Goal: Task Accomplishment & Management: Manage account settings

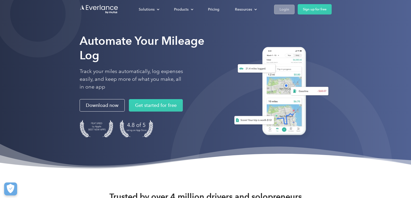
click at [285, 10] on div "Login" at bounding box center [284, 9] width 10 height 6
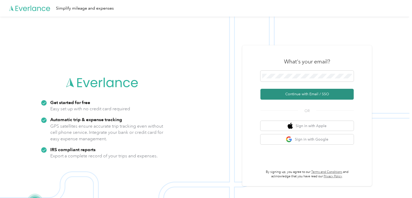
click at [322, 89] on button "Continue with Email / SSO" at bounding box center [306, 94] width 93 height 11
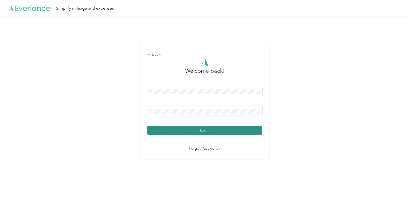
click at [209, 130] on button "Login" at bounding box center [204, 130] width 115 height 9
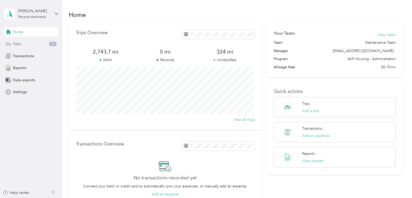
click at [18, 45] on span "Trips" at bounding box center [17, 43] width 8 height 5
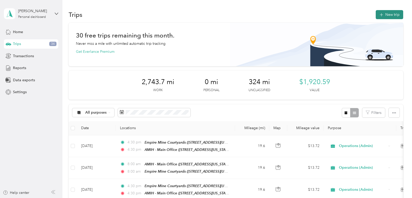
click at [390, 12] on button "New trip" at bounding box center [389, 14] width 27 height 9
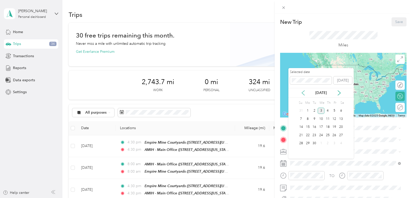
click at [305, 92] on icon at bounding box center [303, 92] width 5 height 5
click at [339, 92] on icon at bounding box center [339, 93] width 3 height 5
click at [314, 112] on div "2" at bounding box center [314, 111] width 7 height 6
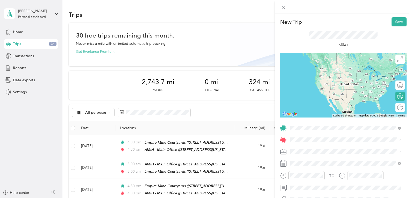
click at [335, 77] on div "TEAM AMIH - Main Office [STREET_ADDRESS][US_STATE]" at bounding box center [326, 71] width 52 height 13
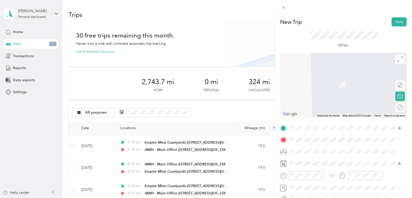
click at [322, 87] on div "TEAM Empire Mine Courtyards [STREET_ADDRESS][US_STATE]" at bounding box center [329, 82] width 59 height 13
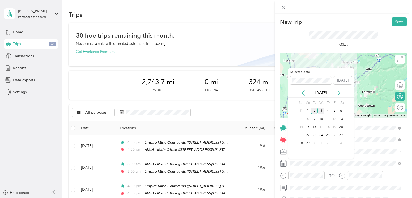
click at [314, 110] on div "2" at bounding box center [314, 111] width 7 height 6
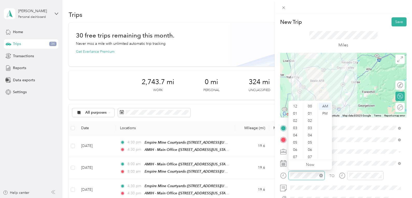
scroll to position [31, 0]
click at [296, 132] on div "08" at bounding box center [295, 133] width 12 height 7
click at [311, 107] on div "00" at bounding box center [310, 106] width 12 height 7
click at [325, 106] on div "AM" at bounding box center [325, 106] width 12 height 7
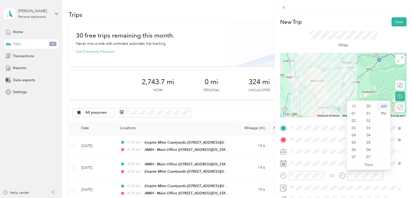
scroll to position [31, 0]
click at [353, 132] on div "08" at bounding box center [354, 133] width 12 height 7
click at [368, 106] on div "00" at bounding box center [369, 106] width 12 height 7
click at [385, 106] on div "AM" at bounding box center [383, 106] width 12 height 7
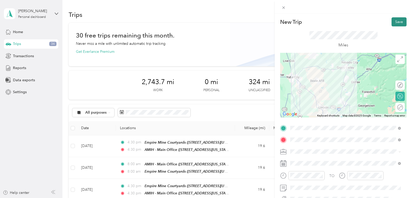
click at [392, 23] on button "Save" at bounding box center [398, 21] width 15 height 9
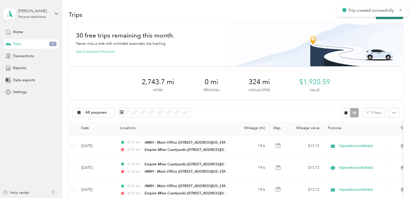
click at [388, 18] on button "New trip" at bounding box center [389, 14] width 27 height 9
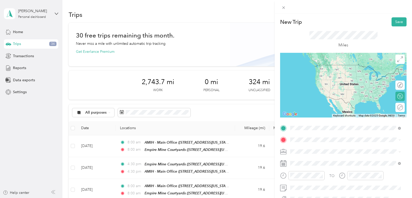
click at [317, 75] on span "[STREET_ADDRESS][US_STATE]" at bounding box center [326, 74] width 52 height 4
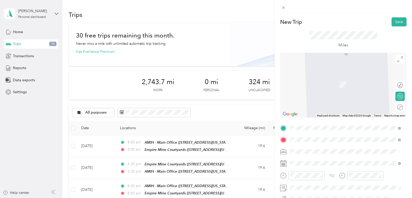
click at [325, 77] on span "[STREET_ADDRESS][US_STATE]" at bounding box center [326, 77] width 52 height 5
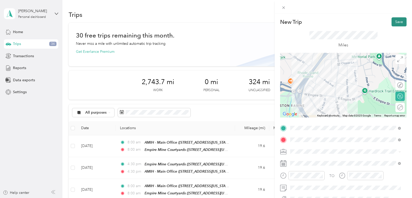
click at [395, 20] on button "Save" at bounding box center [398, 21] width 15 height 9
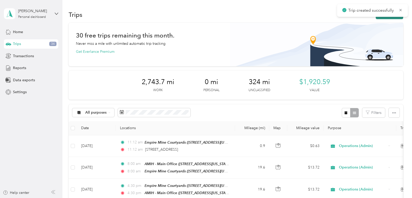
click at [384, 18] on button "New trip" at bounding box center [389, 14] width 27 height 9
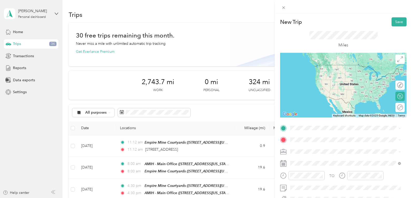
click at [318, 66] on span "[STREET_ADDRESS][US_STATE]" at bounding box center [326, 63] width 52 height 5
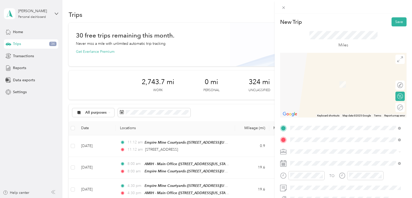
drag, startPoint x: 333, startPoint y: 87, endPoint x: 330, endPoint y: 91, distance: 5.8
click at [332, 88] on span "[STREET_ADDRESS][US_STATE]" at bounding box center [326, 86] width 52 height 4
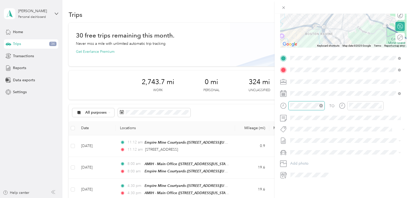
scroll to position [94, 0]
click at [311, 162] on div "20" at bounding box center [310, 163] width 12 height 7
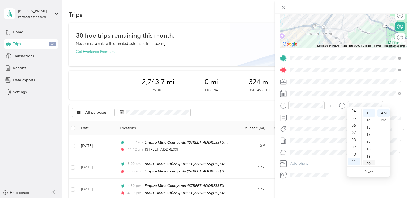
click at [368, 163] on div "20" at bounding box center [369, 163] width 12 height 7
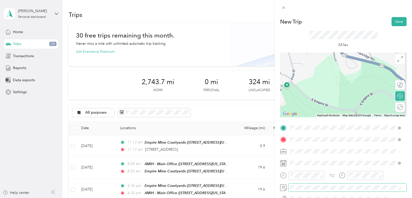
scroll to position [0, 0]
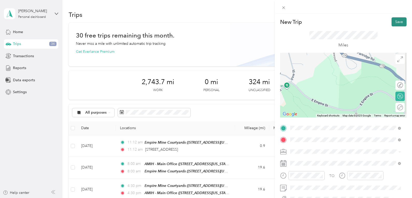
click at [396, 22] on button "Save" at bounding box center [398, 21] width 15 height 9
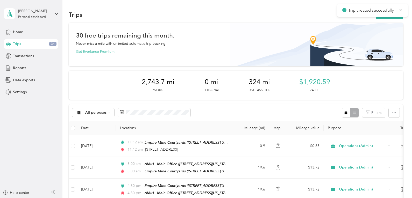
click at [391, 17] on div "Trip created successfully" at bounding box center [372, 10] width 71 height 13
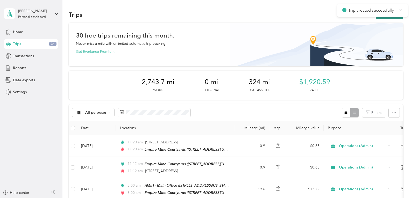
click at [382, 17] on button "New trip" at bounding box center [389, 14] width 27 height 9
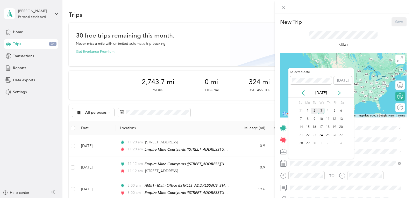
click at [313, 111] on div "2" at bounding box center [314, 111] width 7 height 6
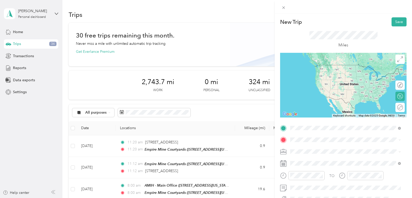
click at [313, 73] on span "[STREET_ADDRESS][US_STATE]" at bounding box center [326, 74] width 52 height 4
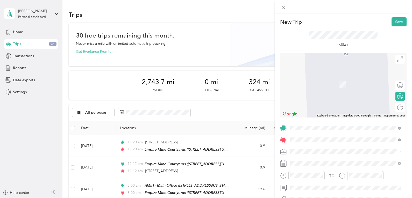
click at [312, 87] on span "[STREET_ADDRESS][US_STATE]" at bounding box center [326, 86] width 52 height 4
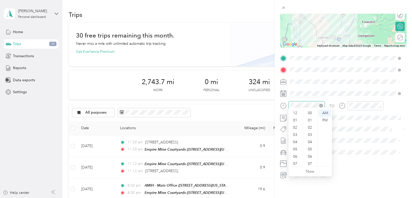
scroll to position [31, 0]
click at [294, 110] on div "04" at bounding box center [295, 111] width 12 height 7
click at [309, 125] on div "30" at bounding box center [310, 125] width 12 height 7
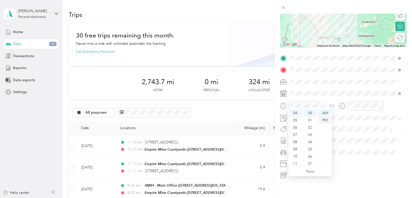
click at [325, 118] on div "PM" at bounding box center [325, 120] width 12 height 7
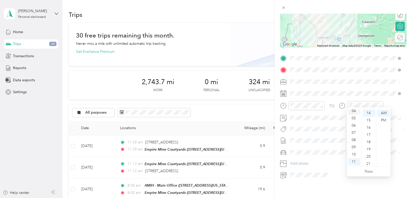
click at [354, 110] on div "04" at bounding box center [354, 111] width 12 height 7
click at [368, 152] on div "30" at bounding box center [369, 151] width 12 height 7
click at [385, 121] on div "PM" at bounding box center [383, 120] width 12 height 7
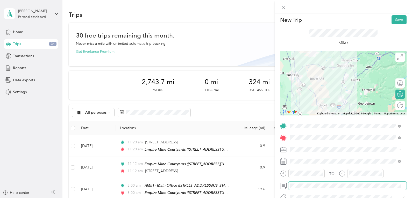
scroll to position [0, 0]
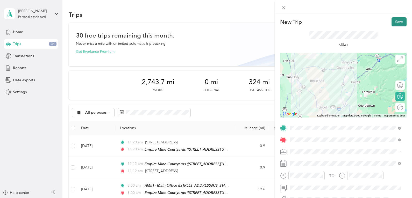
click at [397, 20] on button "Save" at bounding box center [398, 21] width 15 height 9
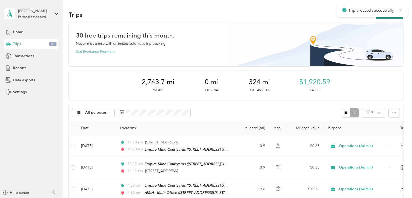
click at [387, 17] on button "New trip" at bounding box center [389, 14] width 27 height 9
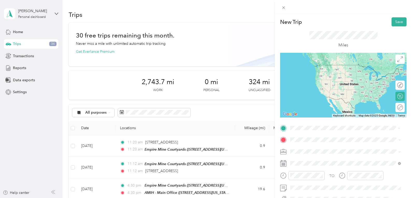
click at [314, 77] on div "TEAM AMIH - Main Office [STREET_ADDRESS][US_STATE]" at bounding box center [326, 71] width 52 height 13
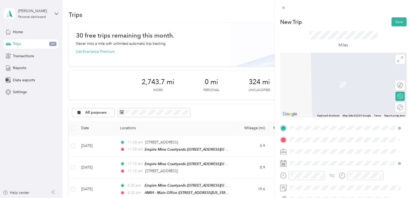
click at [325, 86] on span "[STREET_ADDRESS][US_STATE]" at bounding box center [326, 86] width 52 height 4
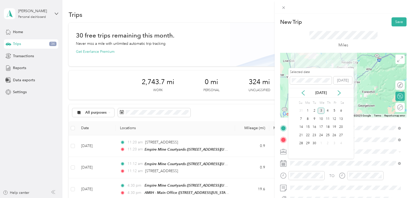
click at [320, 110] on div "3" at bounding box center [321, 111] width 7 height 6
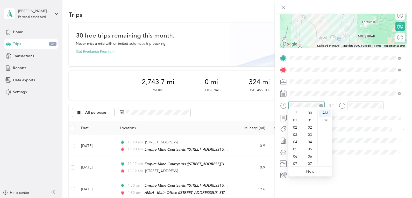
scroll to position [31, 0]
click at [295, 141] on div "08" at bounding box center [295, 140] width 12 height 7
click at [310, 114] on div "00" at bounding box center [310, 113] width 12 height 7
click at [324, 111] on div "AM" at bounding box center [325, 113] width 12 height 7
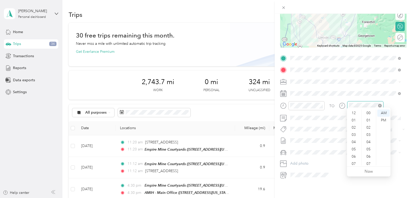
scroll to position [31, 0]
click at [356, 139] on div "08" at bounding box center [354, 140] width 12 height 7
click at [370, 114] on div "00" at bounding box center [369, 113] width 12 height 7
click at [386, 112] on div "AM" at bounding box center [383, 113] width 12 height 7
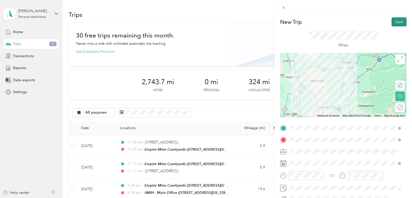
click at [394, 23] on button "Save" at bounding box center [398, 21] width 15 height 9
